Goal: Manage account settings

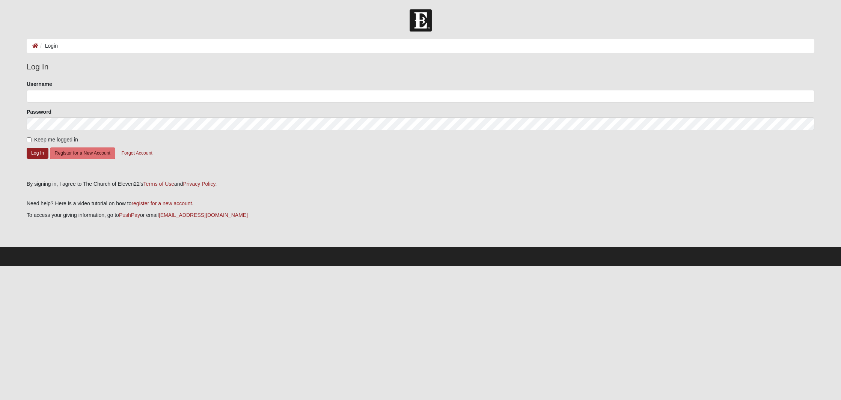
click at [59, 95] on input "Username" at bounding box center [420, 96] width 787 height 13
type input "MikeGruber"
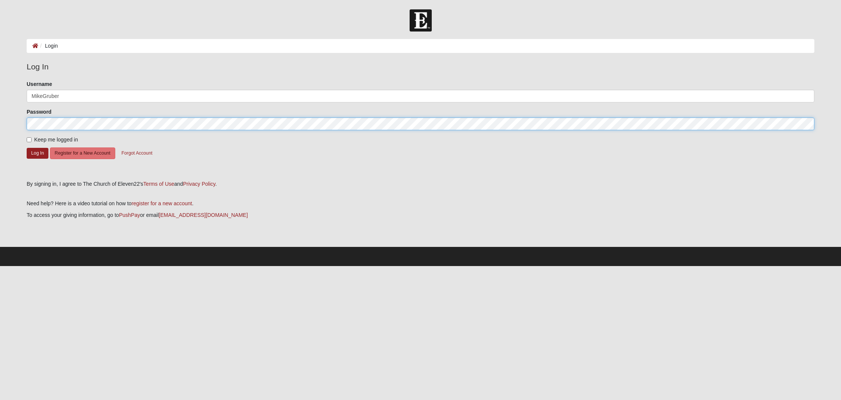
click at [38, 153] on button "Log In" at bounding box center [38, 153] width 22 height 11
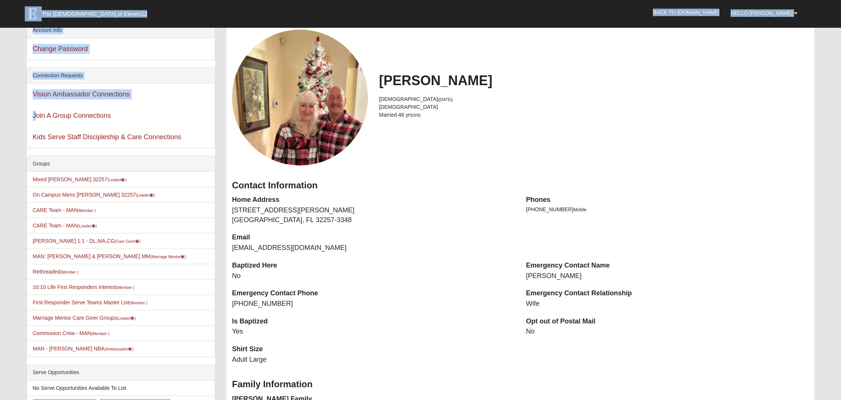
scroll to position [54, 0]
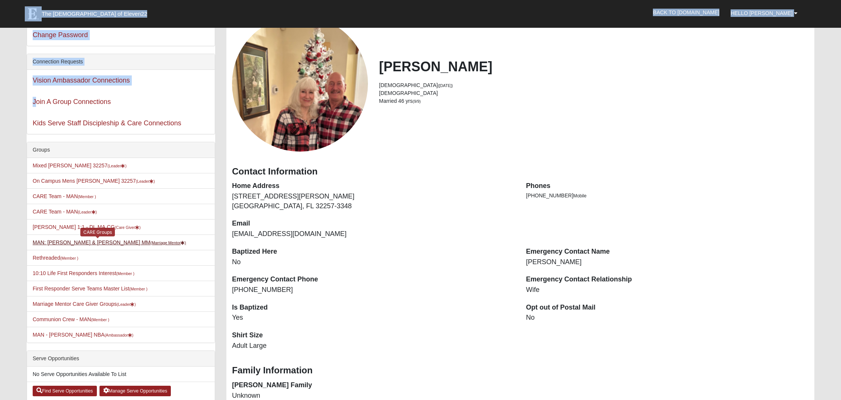
click at [150, 243] on small "(Marriage Mentor )" at bounding box center [168, 243] width 36 height 5
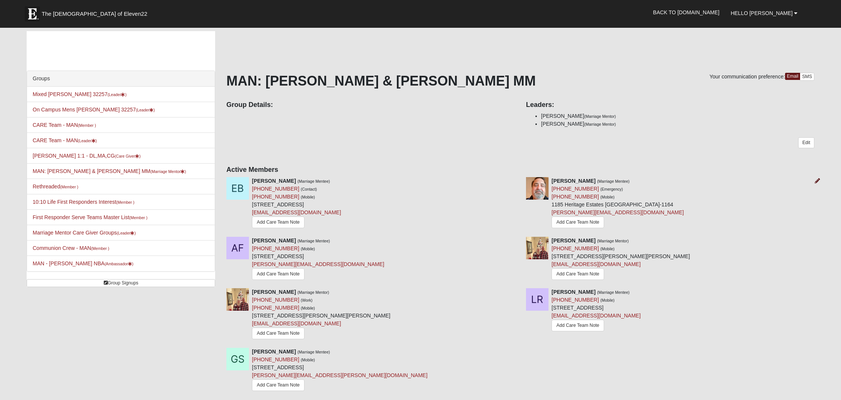
click at [818, 181] on icon at bounding box center [816, 180] width 5 height 5
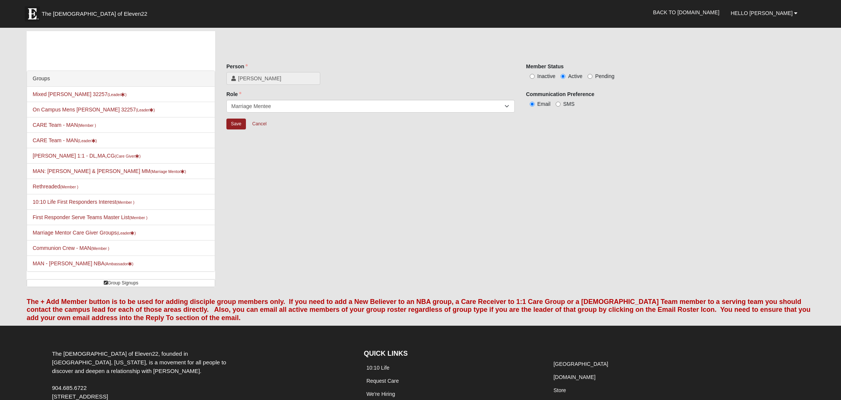
scroll to position [0, 0]
click at [532, 77] on input "Inactive" at bounding box center [531, 76] width 5 height 5
radio input "true"
click at [234, 126] on input "Save" at bounding box center [236, 124] width 20 height 11
